Goal: Task Accomplishment & Management: Manage account settings

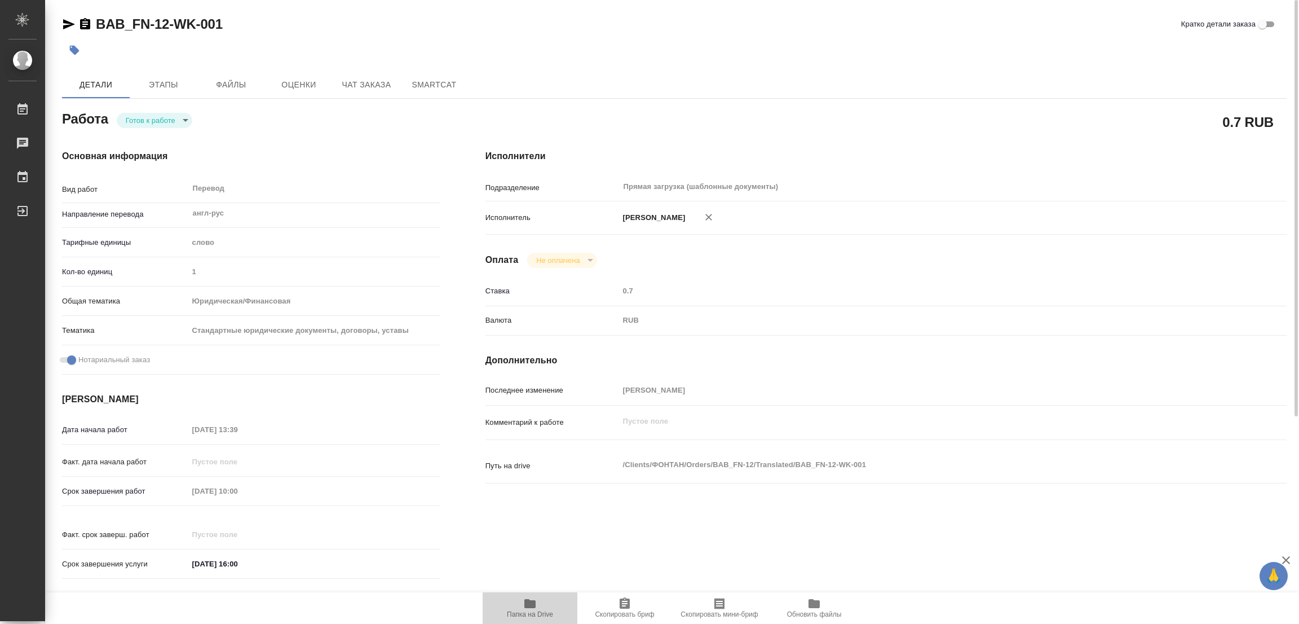
click at [523, 603] on icon "button" at bounding box center [530, 604] width 14 height 14
drag, startPoint x: 92, startPoint y: 14, endPoint x: 165, endPoint y: 12, distance: 72.8
click at [165, 12] on div "BAB_FN-12-WK-001 Кратко детали заказа Детали Этапы Файлы Оценки Чат заказа Smar…" at bounding box center [674, 473] width 1237 height 946
copy link "BAB_FN-12"
click at [361, 125] on div "[PERSON_NAME] к работе readyForWork" at bounding box center [251, 118] width 378 height 20
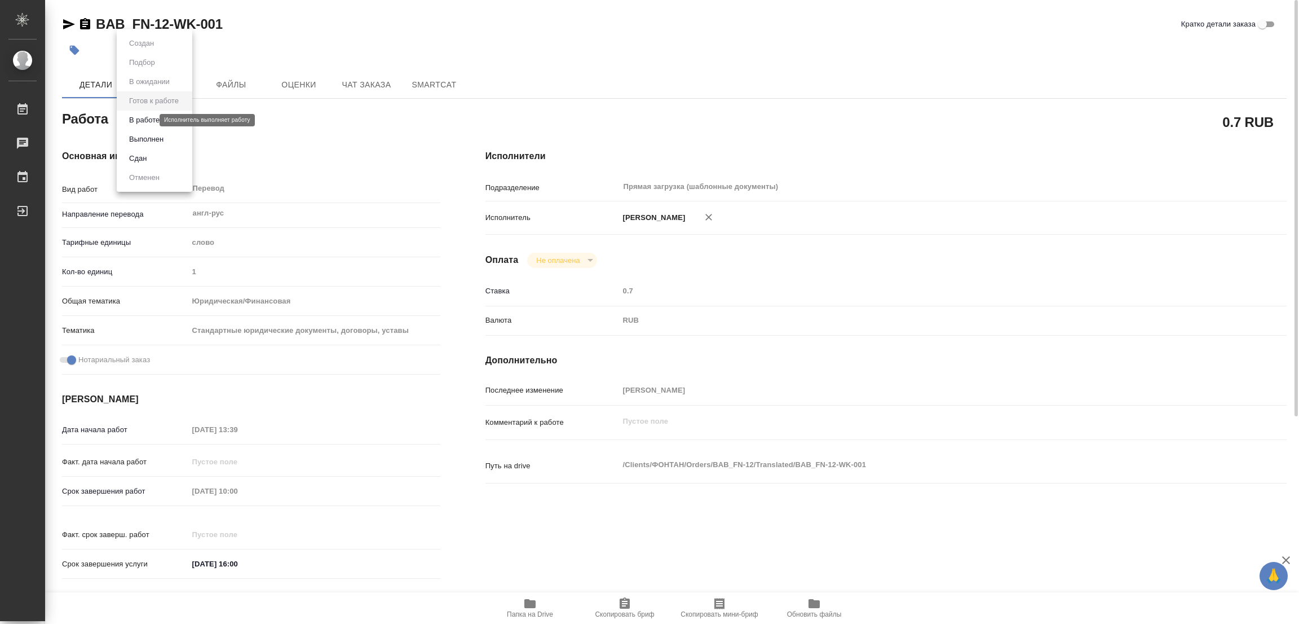
click at [143, 119] on body "🙏 .cls-1 fill:#fff; AWATERA [PERSON_NAME] Работы 0 Чаты График Выйти BAB_FN-12-…" at bounding box center [649, 312] width 1299 height 624
click at [142, 119] on button "В работе" at bounding box center [144, 120] width 37 height 12
type textarea "x"
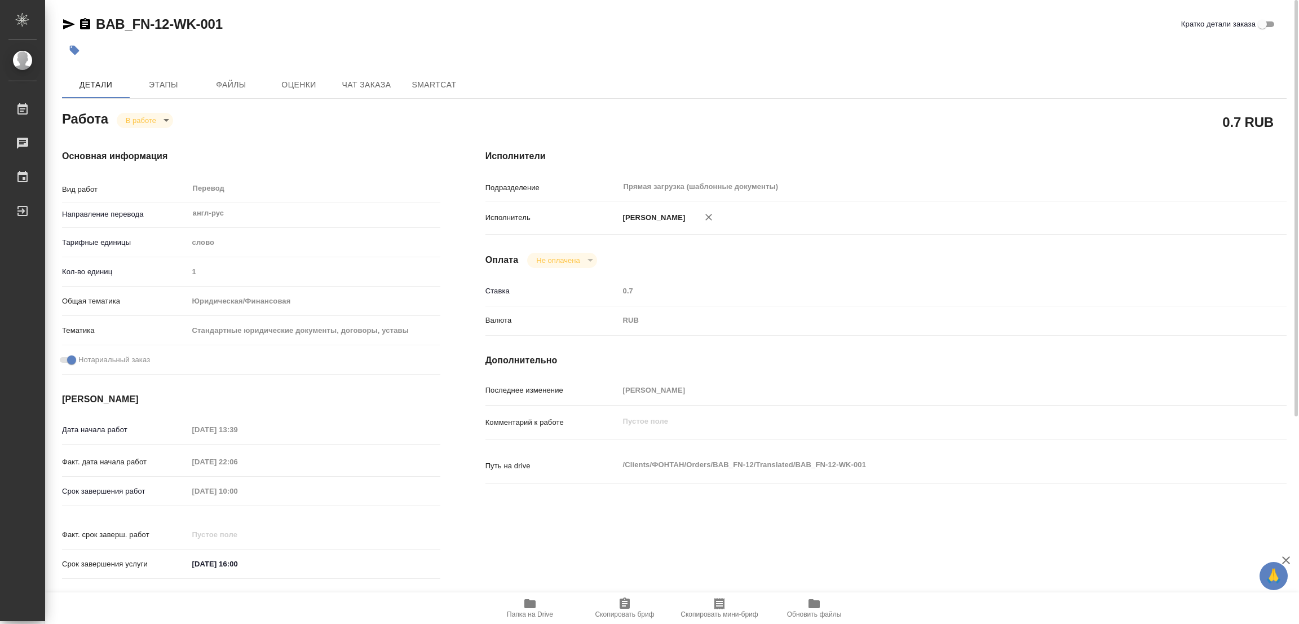
type textarea "x"
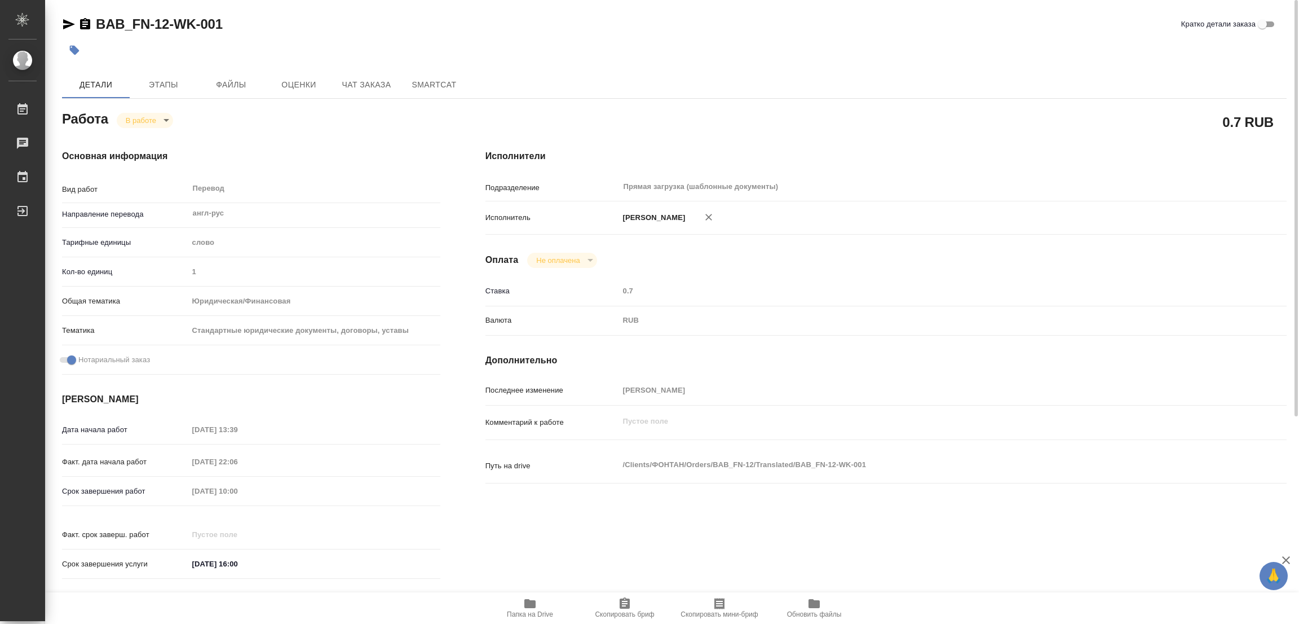
type textarea "x"
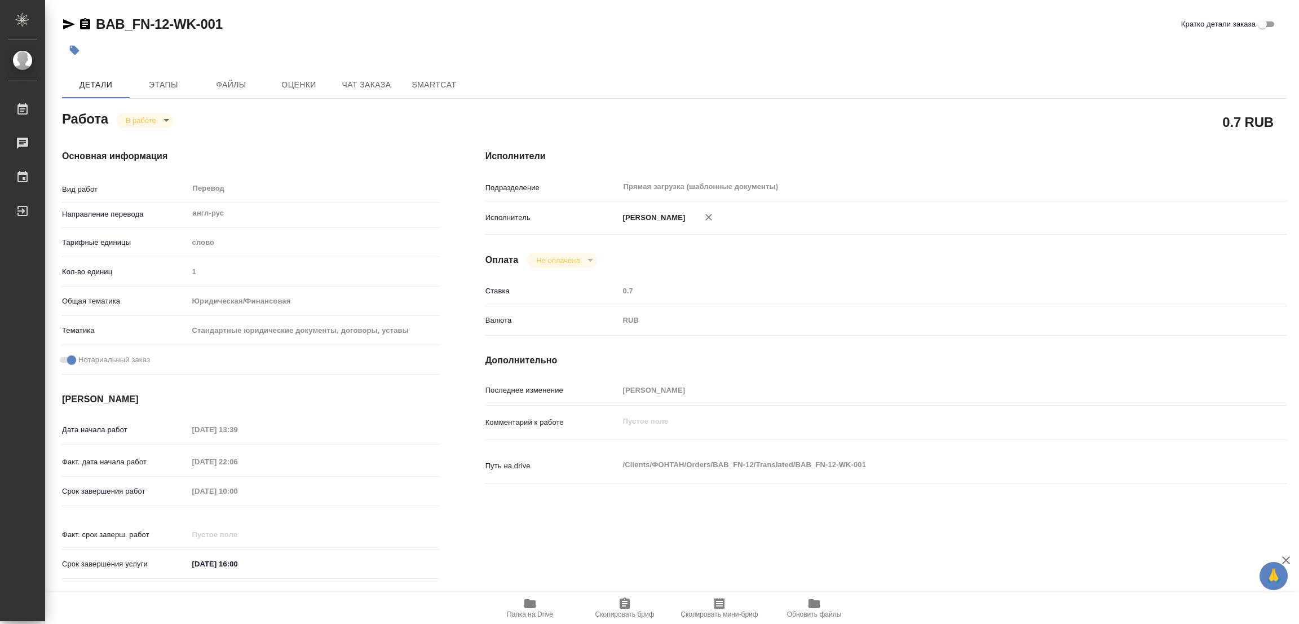
type textarea "x"
drag, startPoint x: 622, startPoint y: 607, endPoint x: 613, endPoint y: 621, distance: 16.4
click at [622, 607] on icon "button" at bounding box center [625, 602] width 10 height 11
click at [884, 263] on div "Оплата Не оплачена notPayed" at bounding box center [885, 260] width 801 height 15
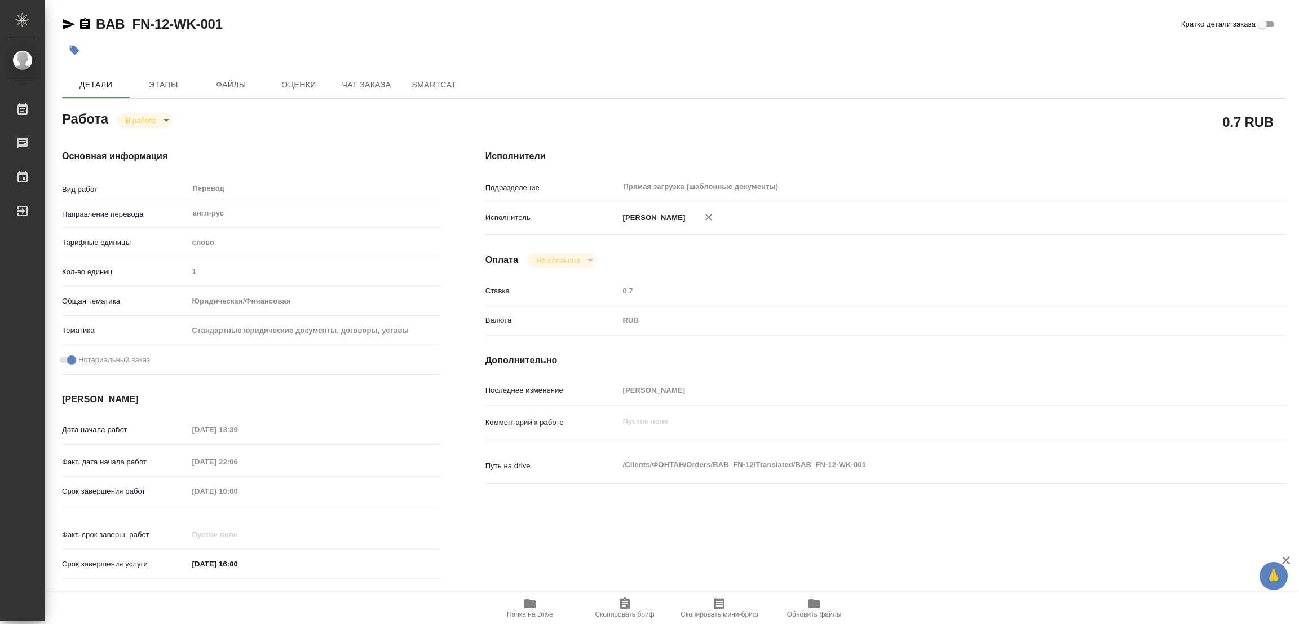
type textarea "x"
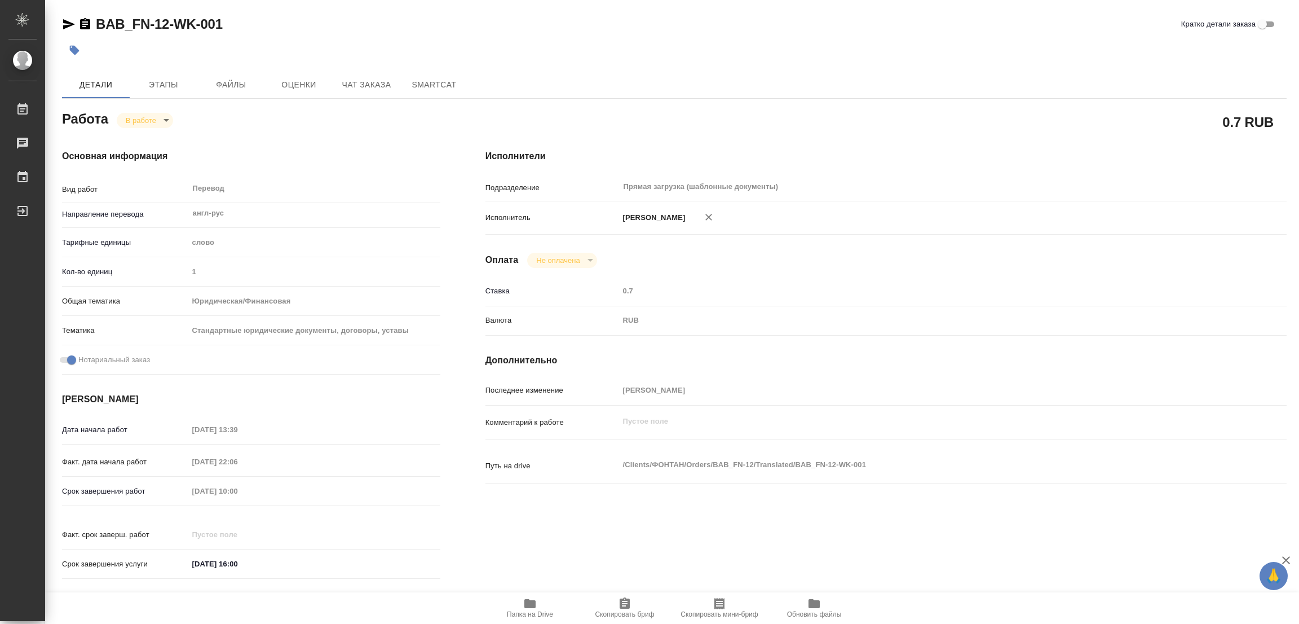
type textarea "x"
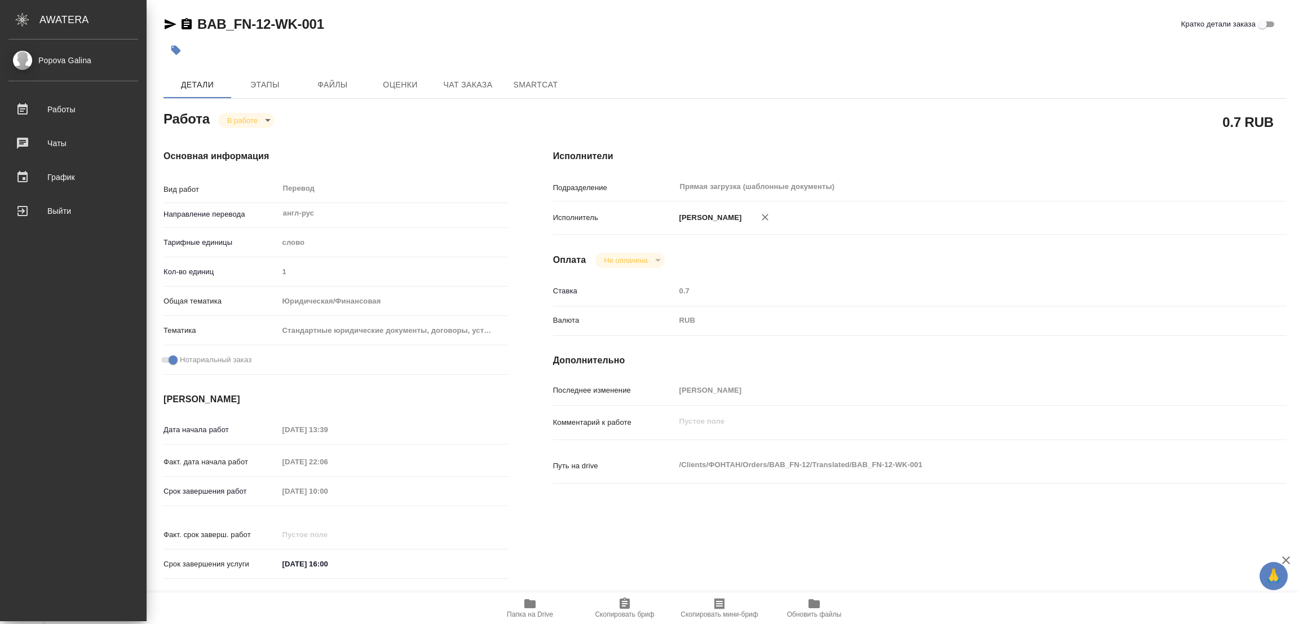
type textarea "x"
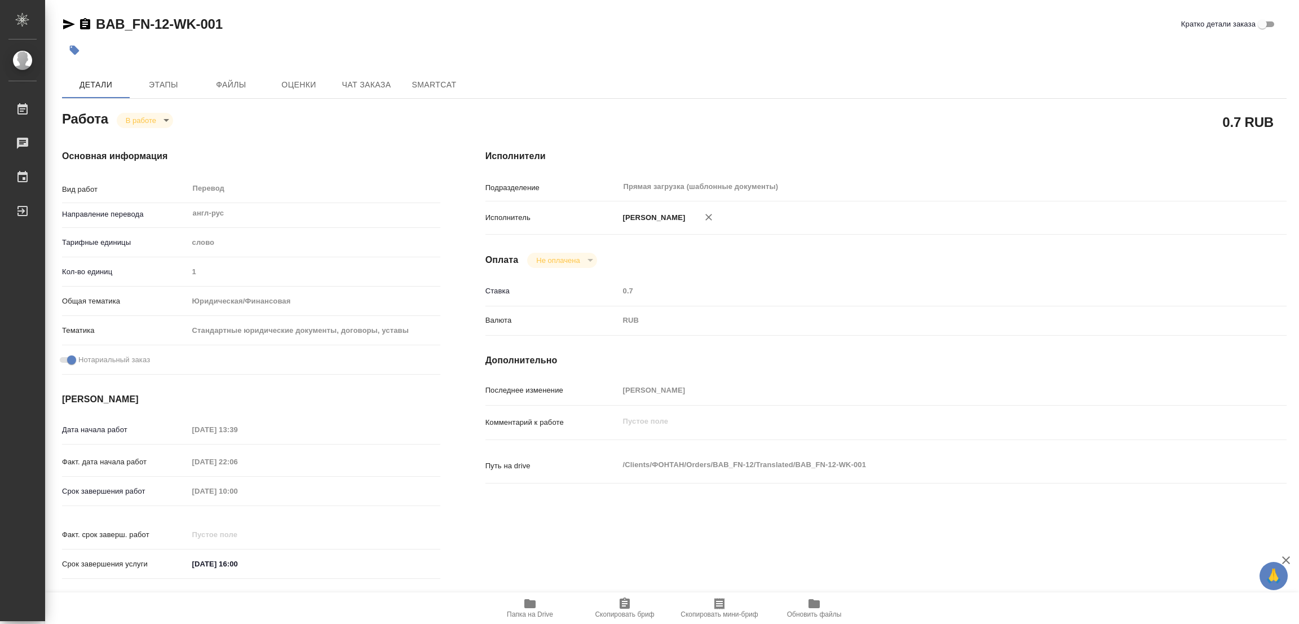
type textarea "x"
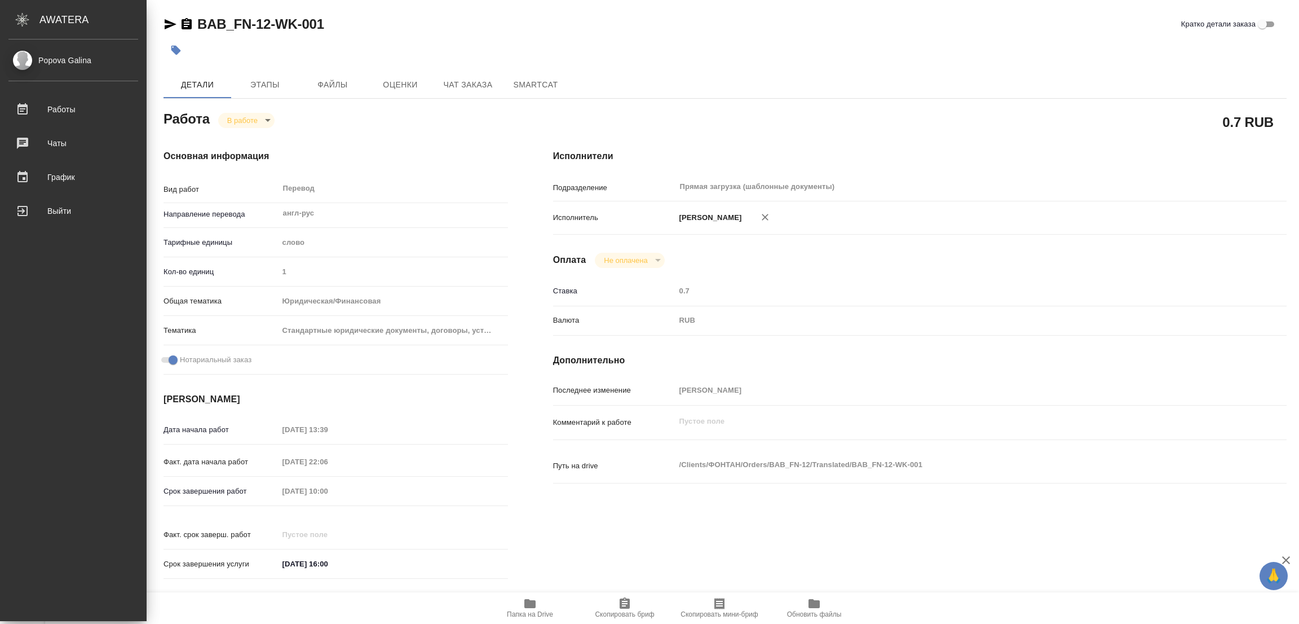
type textarea "x"
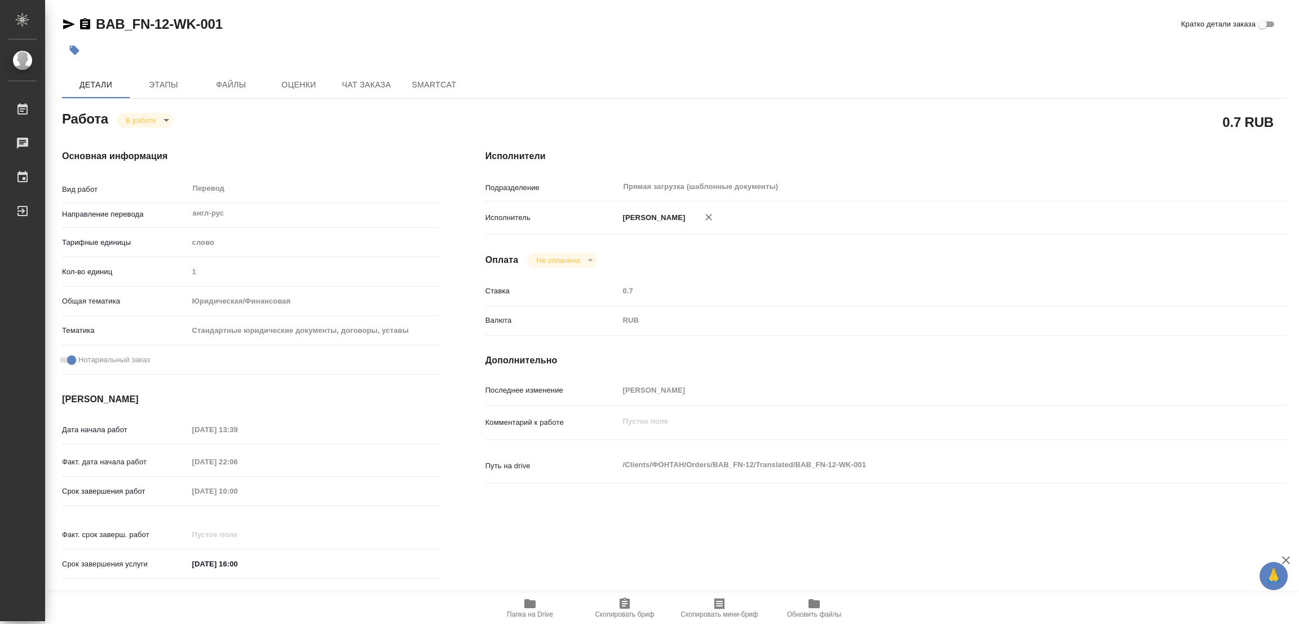
click at [1261, 352] on div "Исполнители Подразделение Прямая загрузка (шаблонные документы) ​ Исполнитель […" at bounding box center [886, 368] width 846 height 482
type textarea "x"
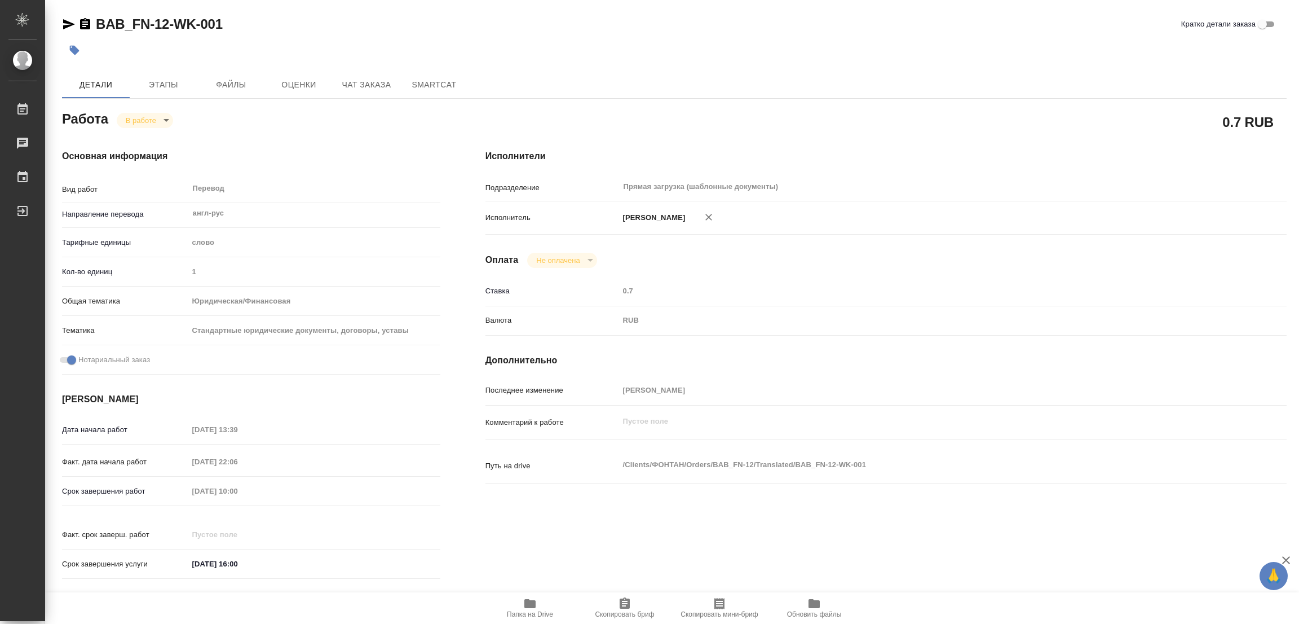
type textarea "x"
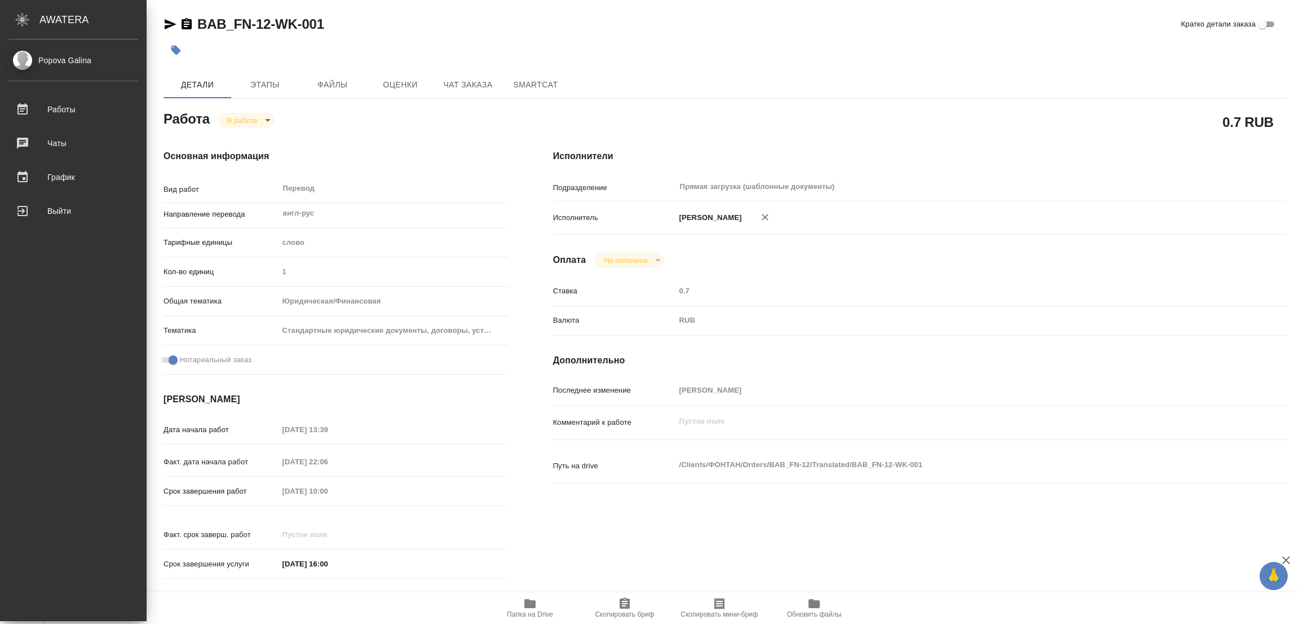
type textarea "x"
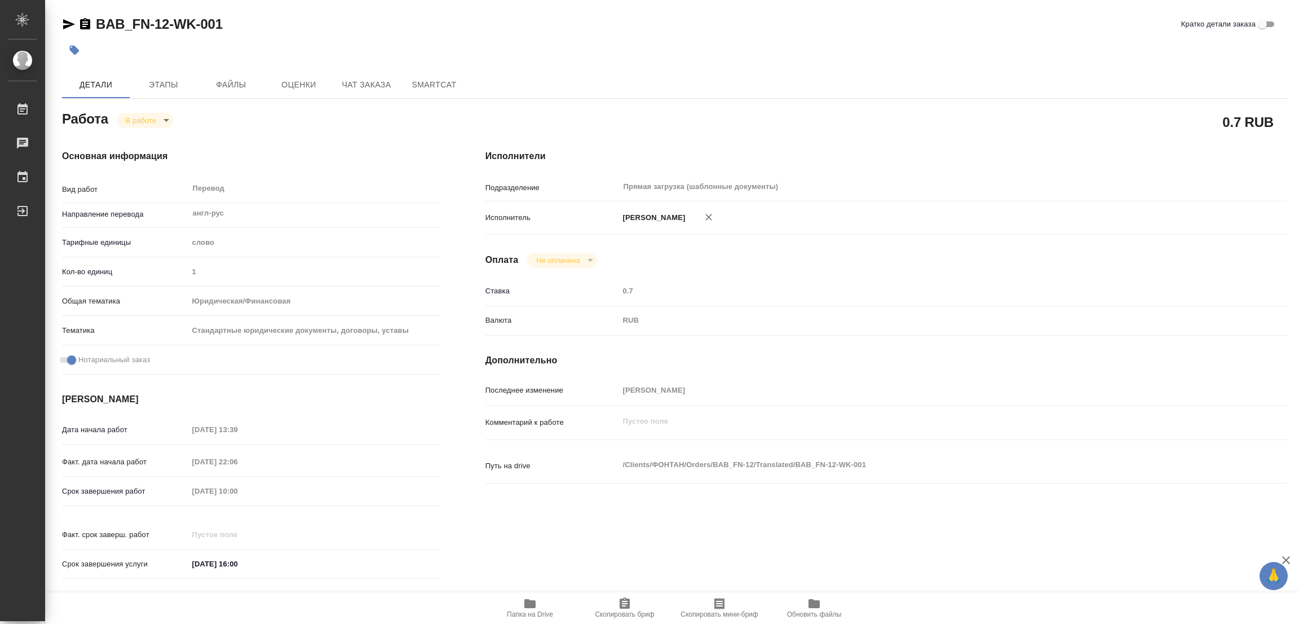
click at [841, 135] on div "Исполнители Подразделение Прямая загрузка (шаблонные документы) ​ Исполнитель […" at bounding box center [886, 368] width 846 height 482
type textarea "x"
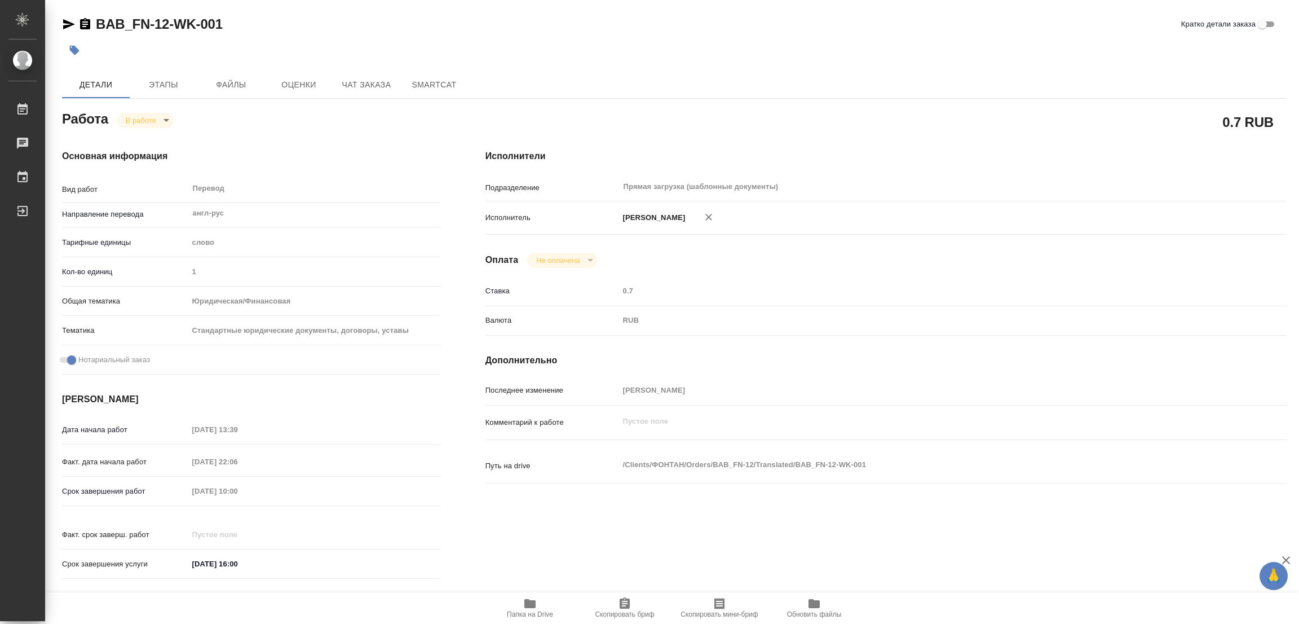
type textarea "x"
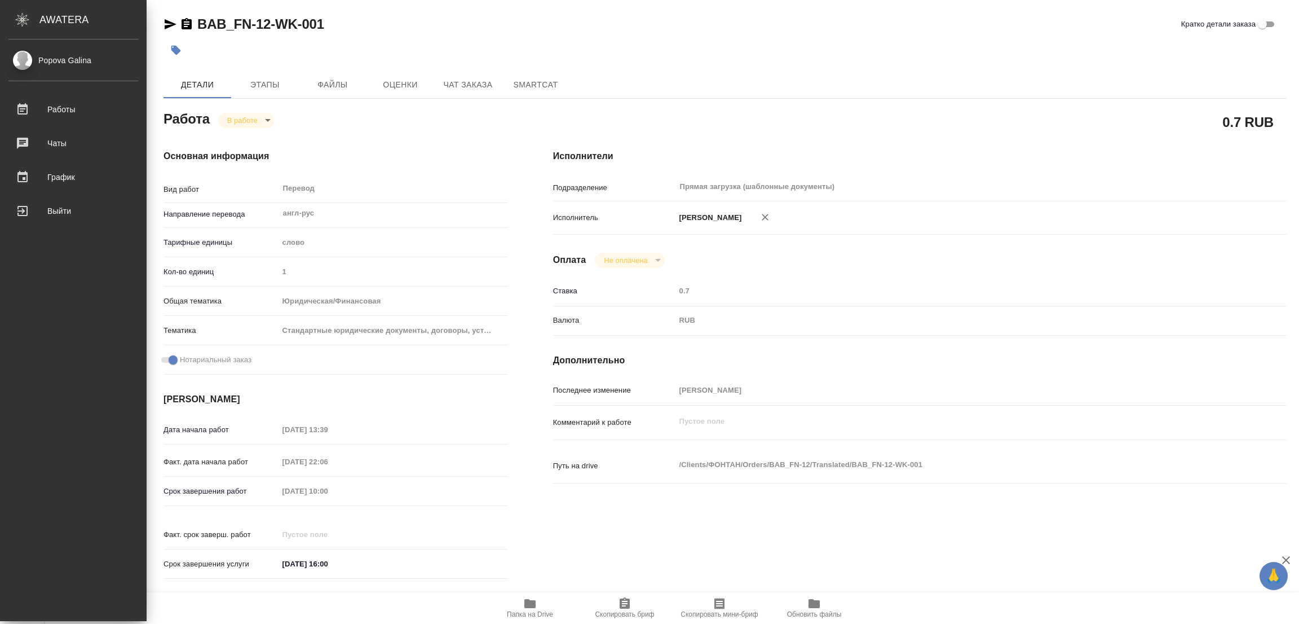
type textarea "x"
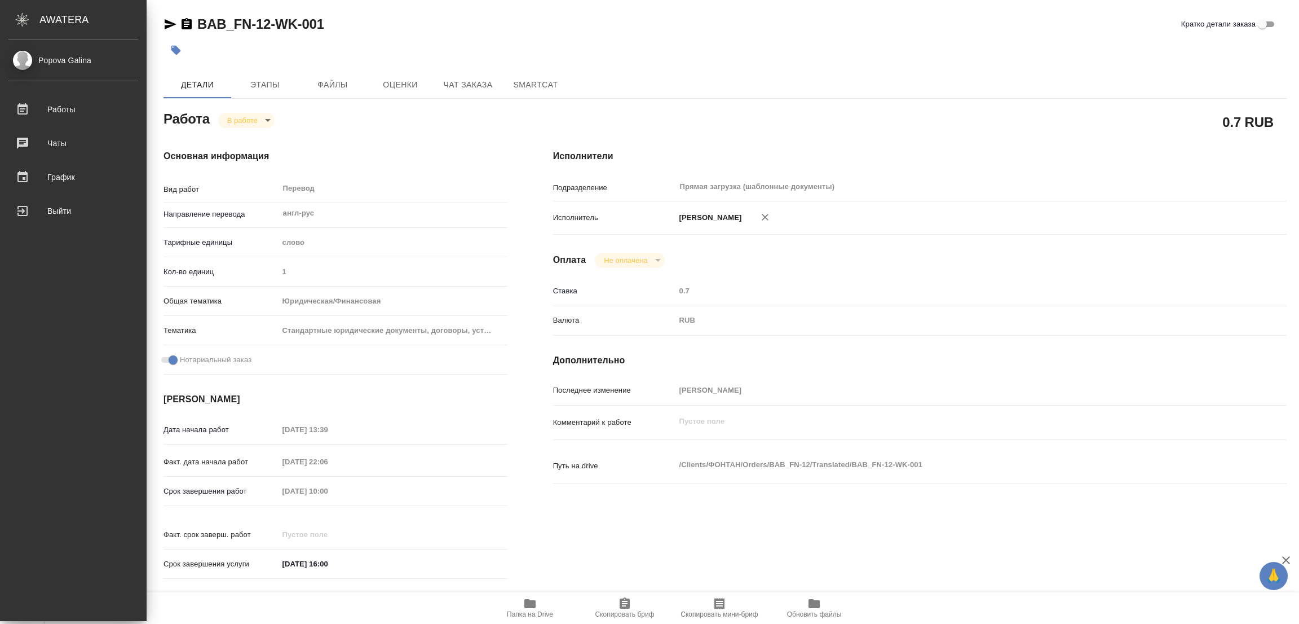
type textarea "x"
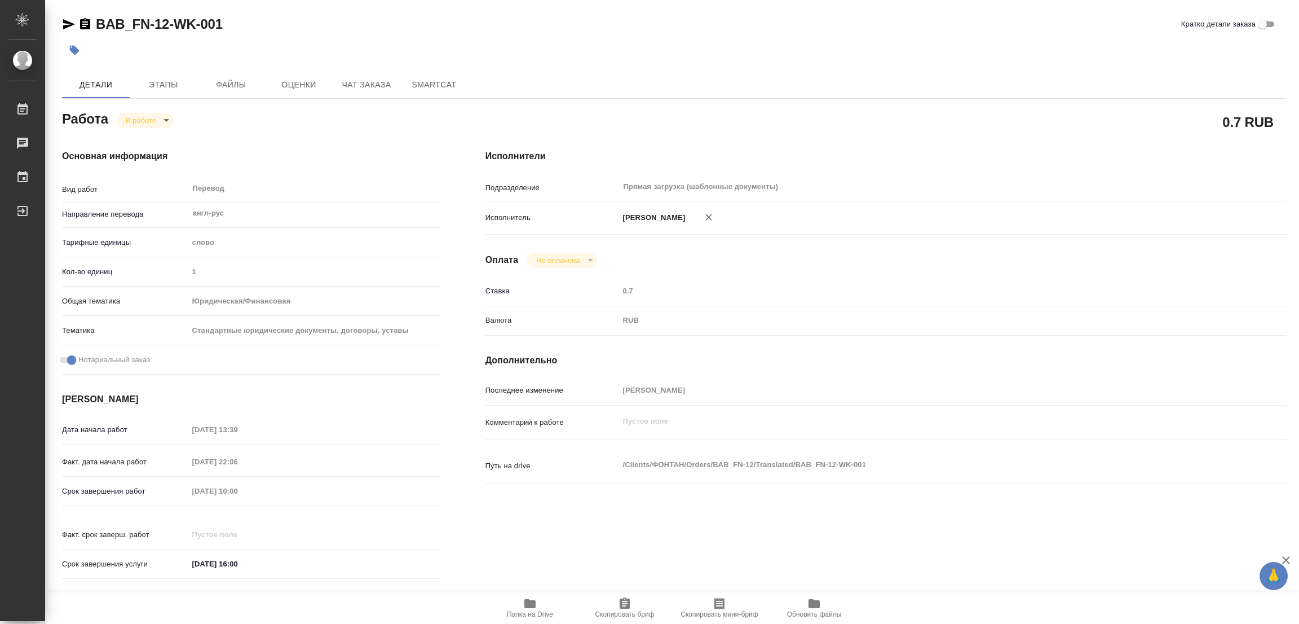
type textarea "x"
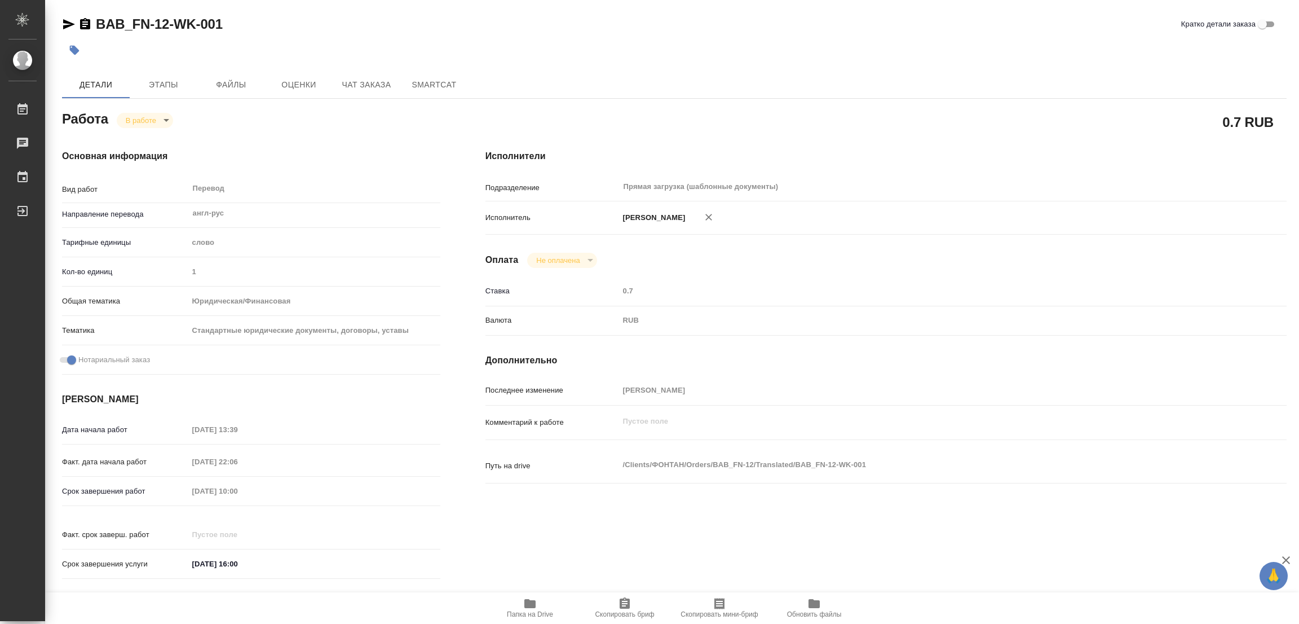
type textarea "x"
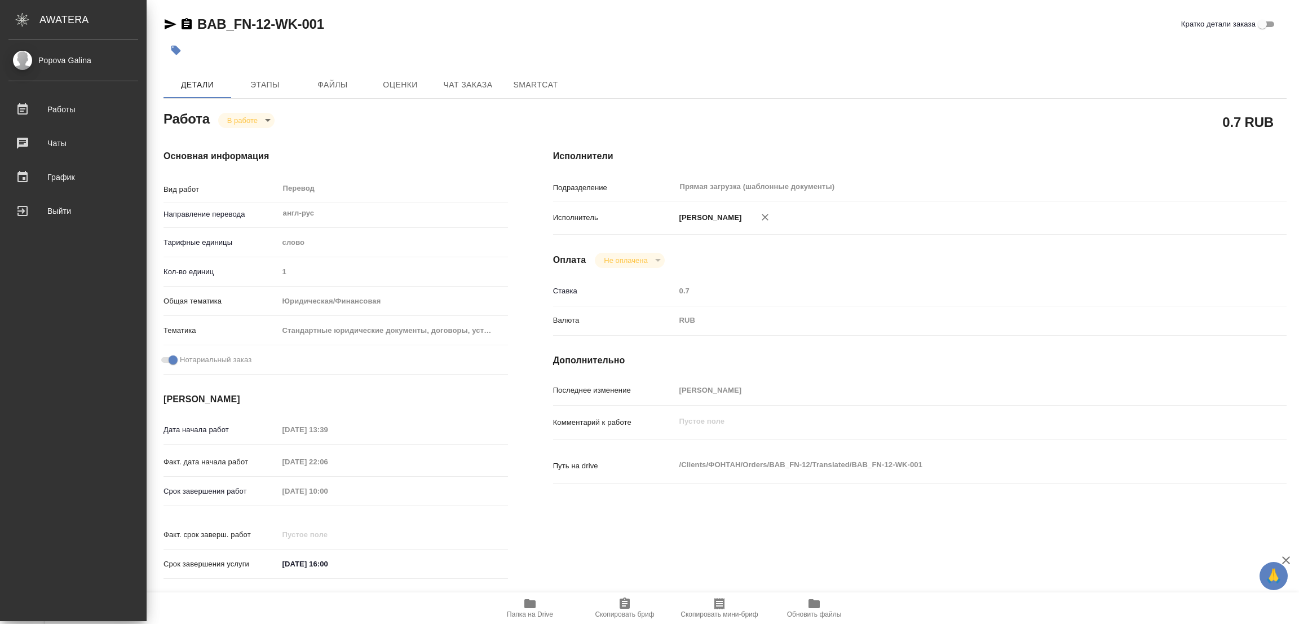
type textarea "x"
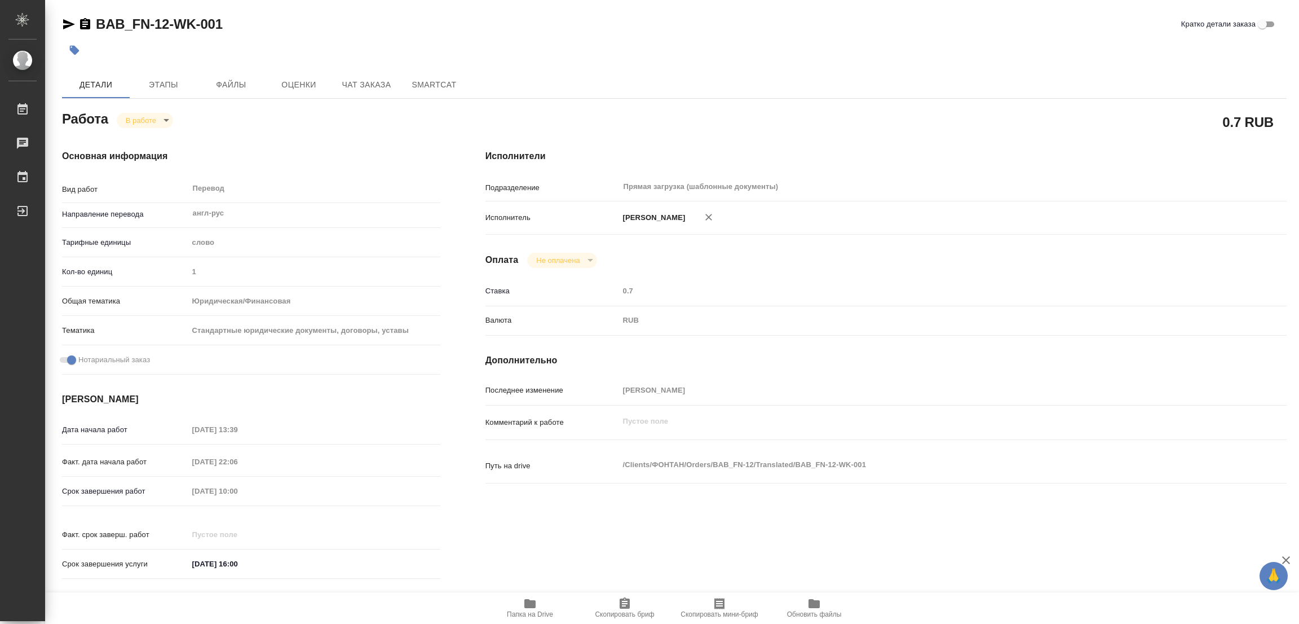
type textarea "x"
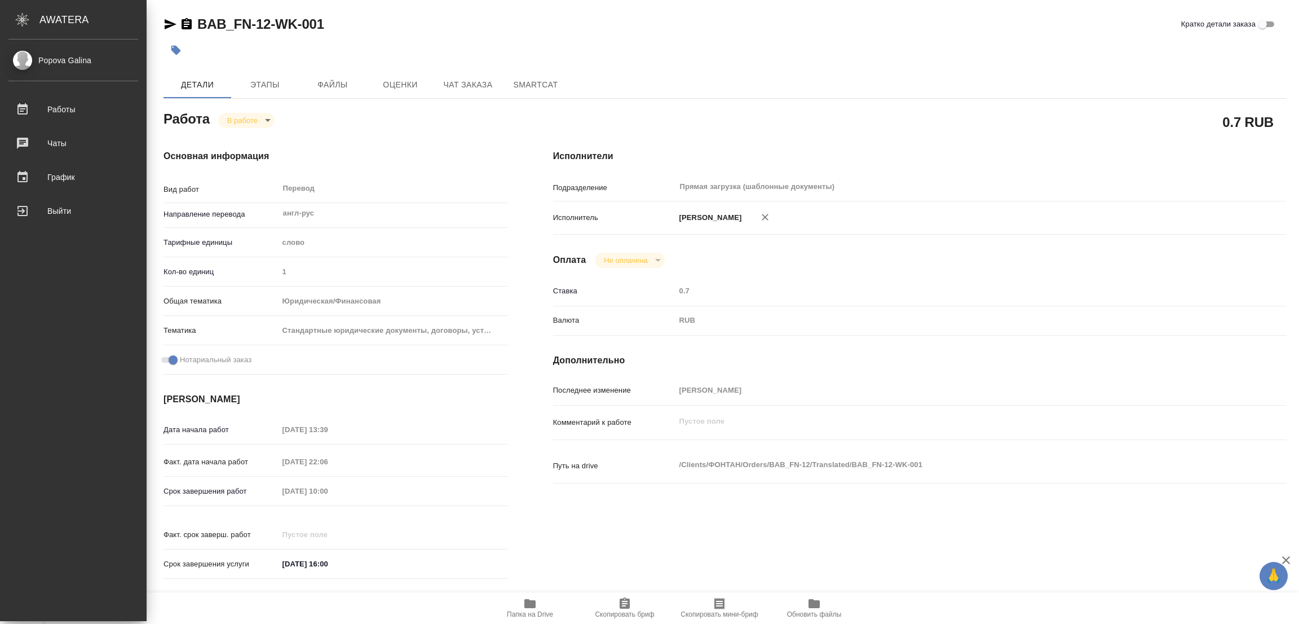
type textarea "x"
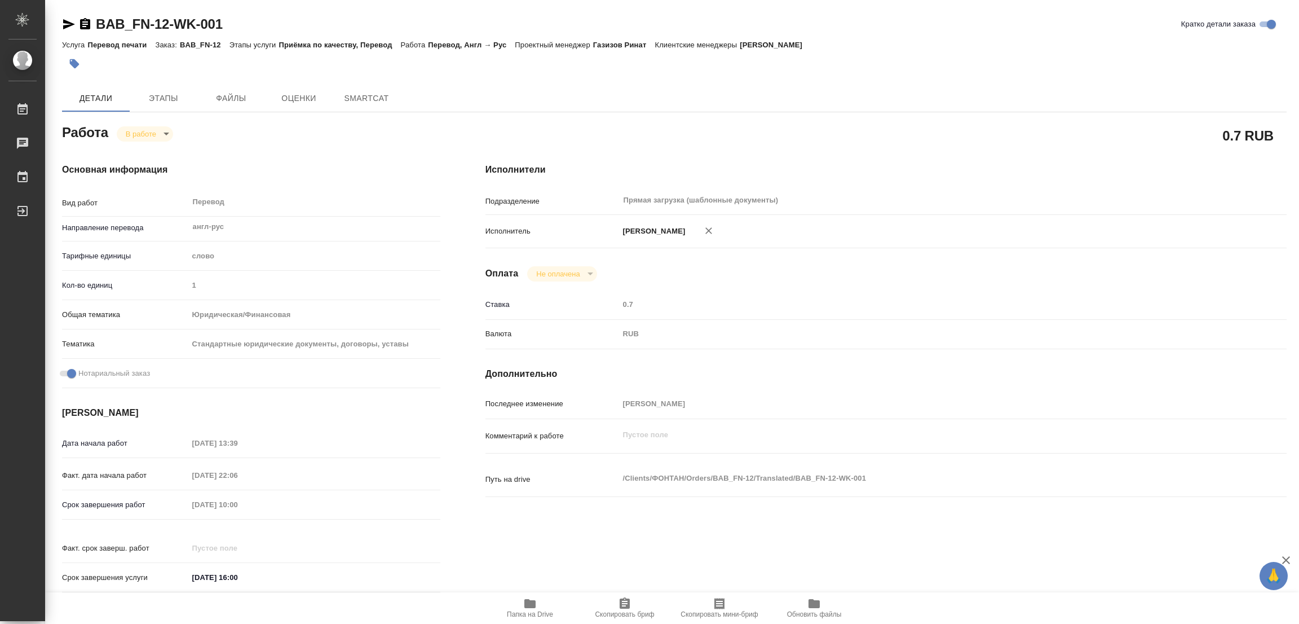
type textarea "x"
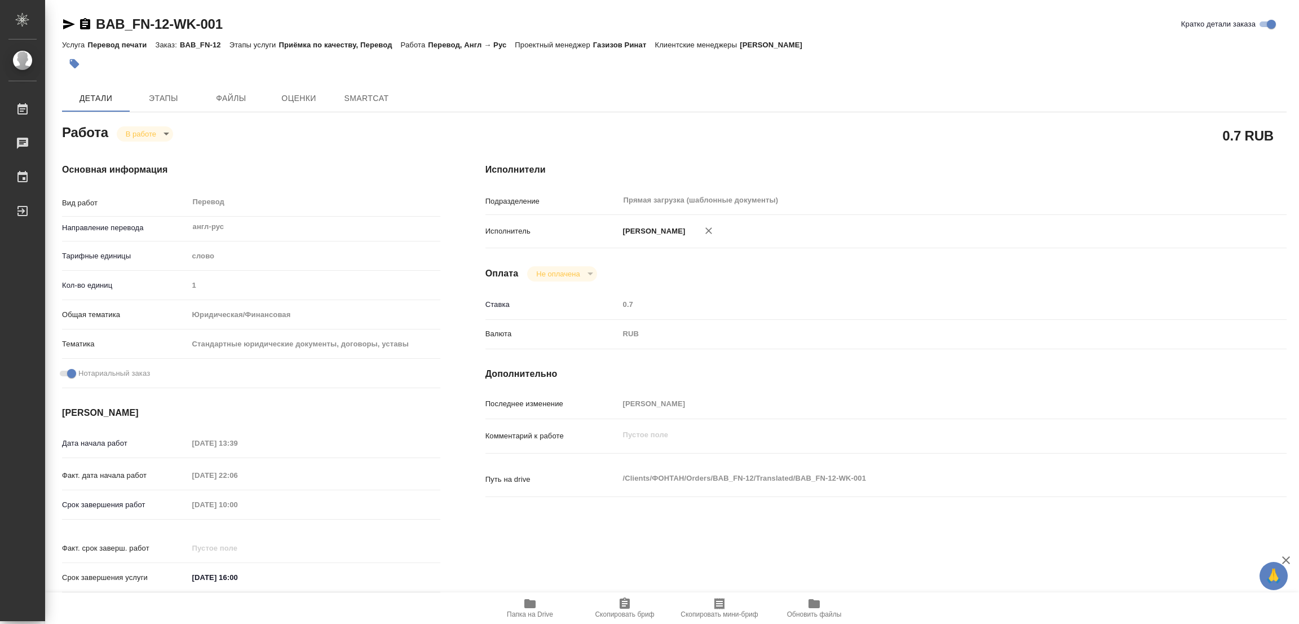
type textarea "x"
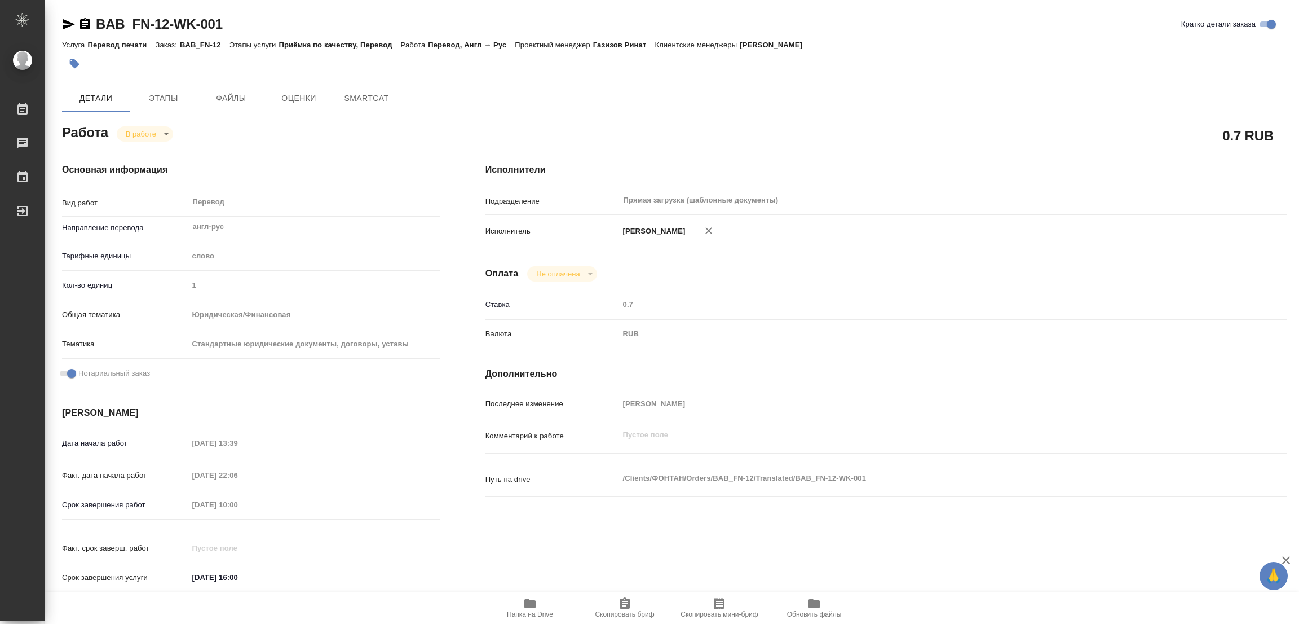
type textarea "x"
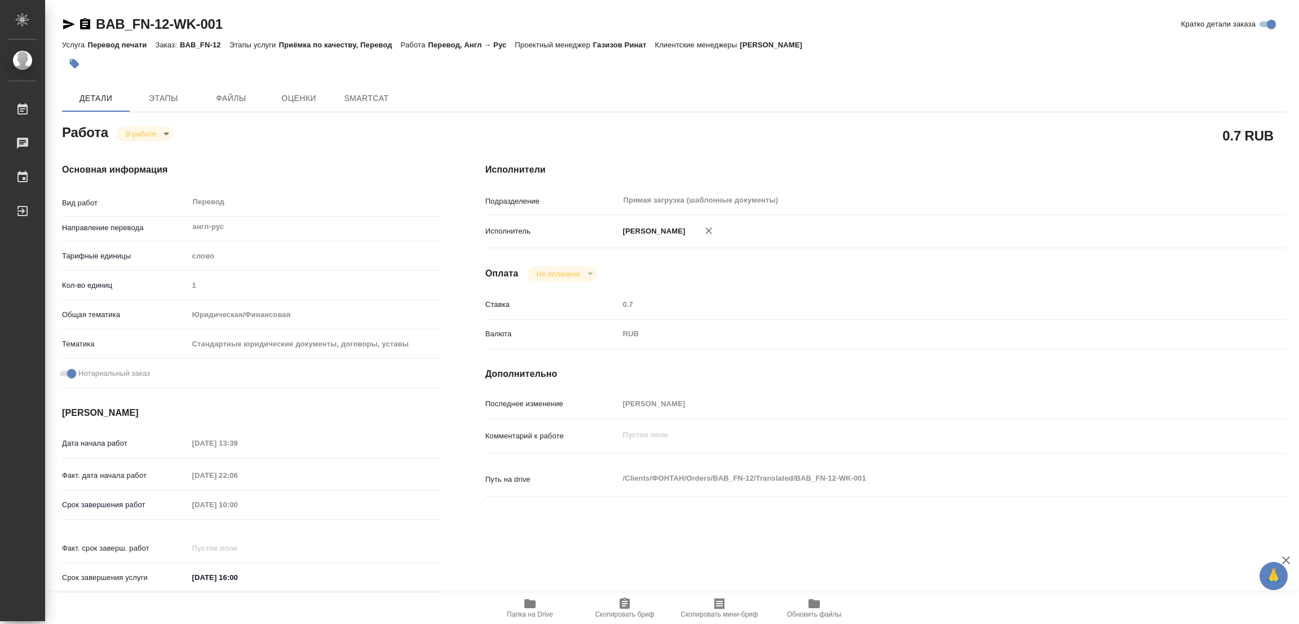
type textarea "x"
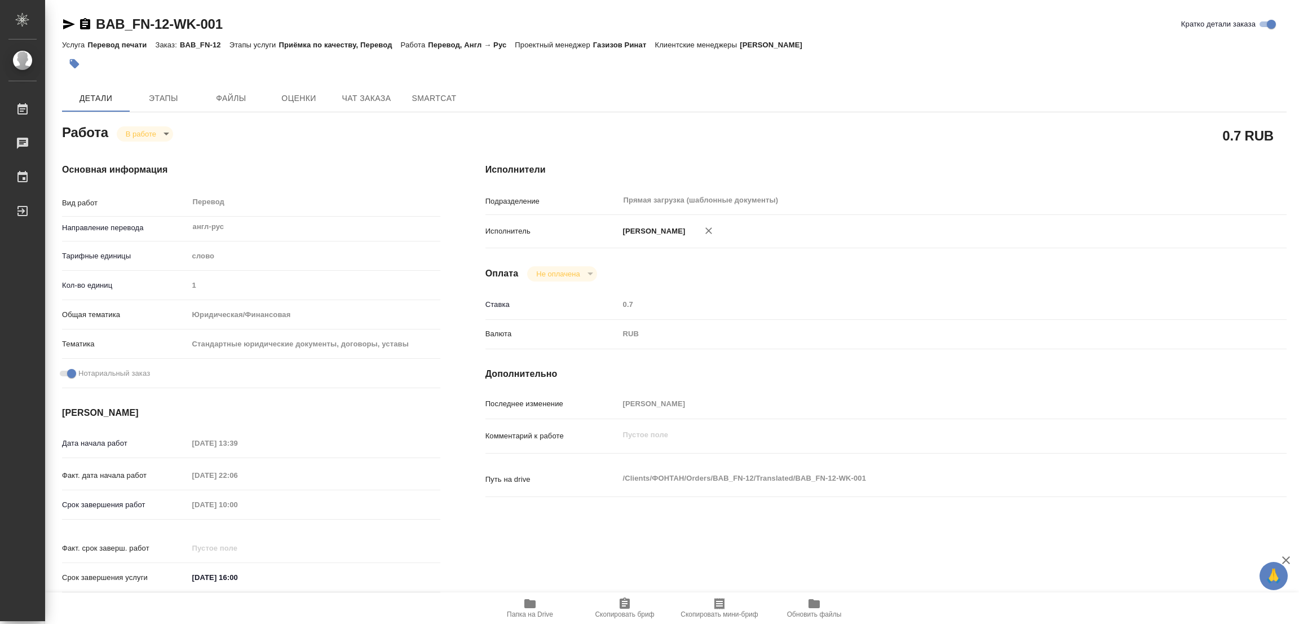
type textarea "x"
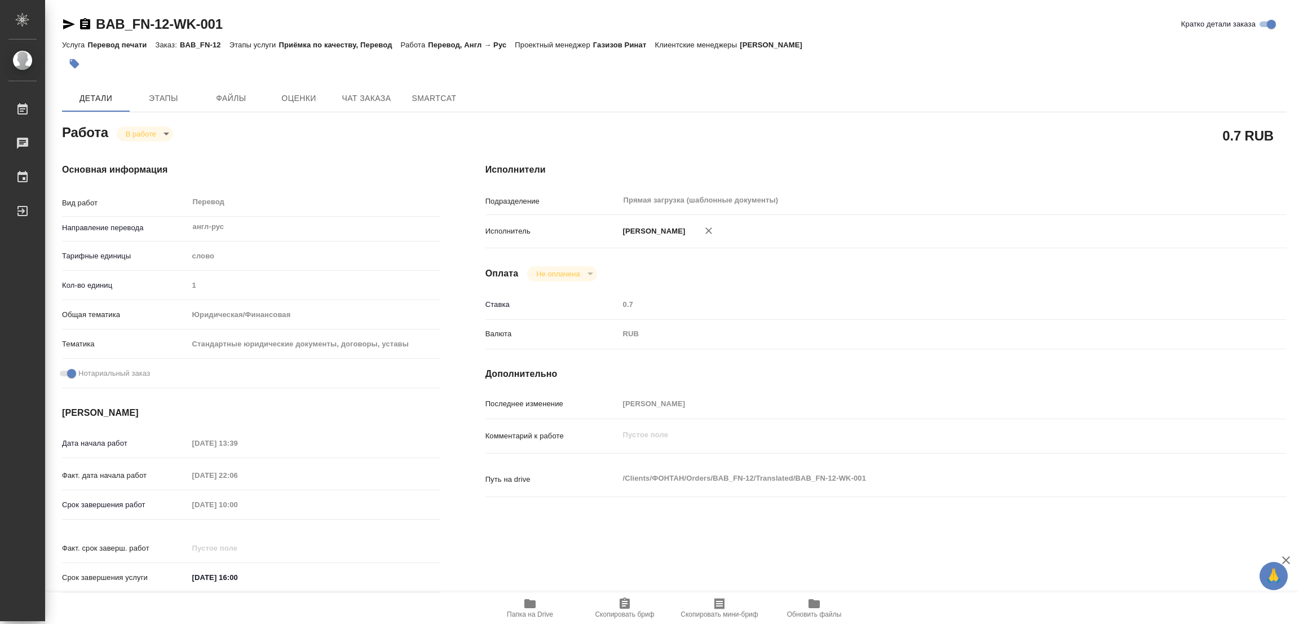
type textarea "x"
